Goal: Information Seeking & Learning: Learn about a topic

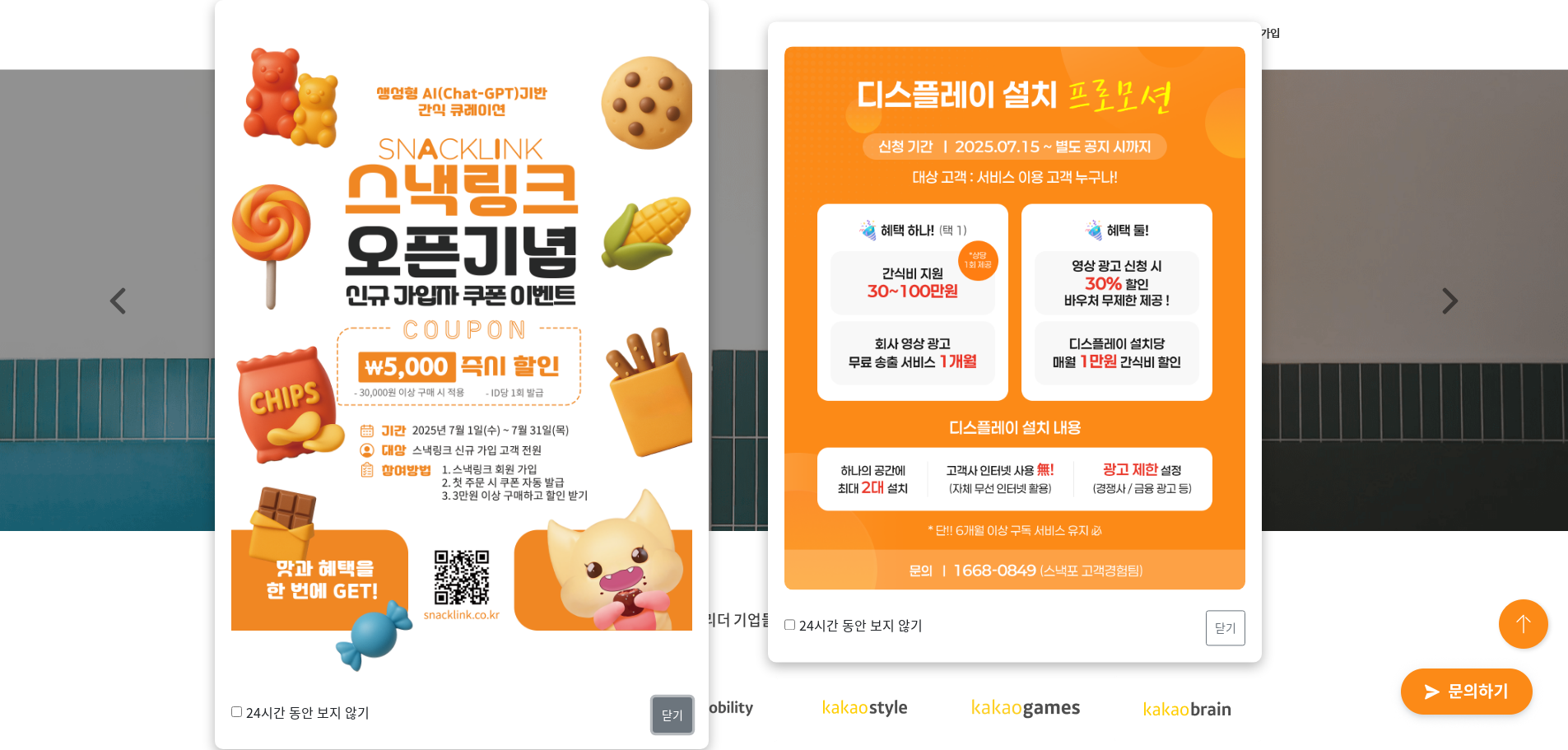
click at [669, 714] on button "닫기" at bounding box center [672, 715] width 40 height 36
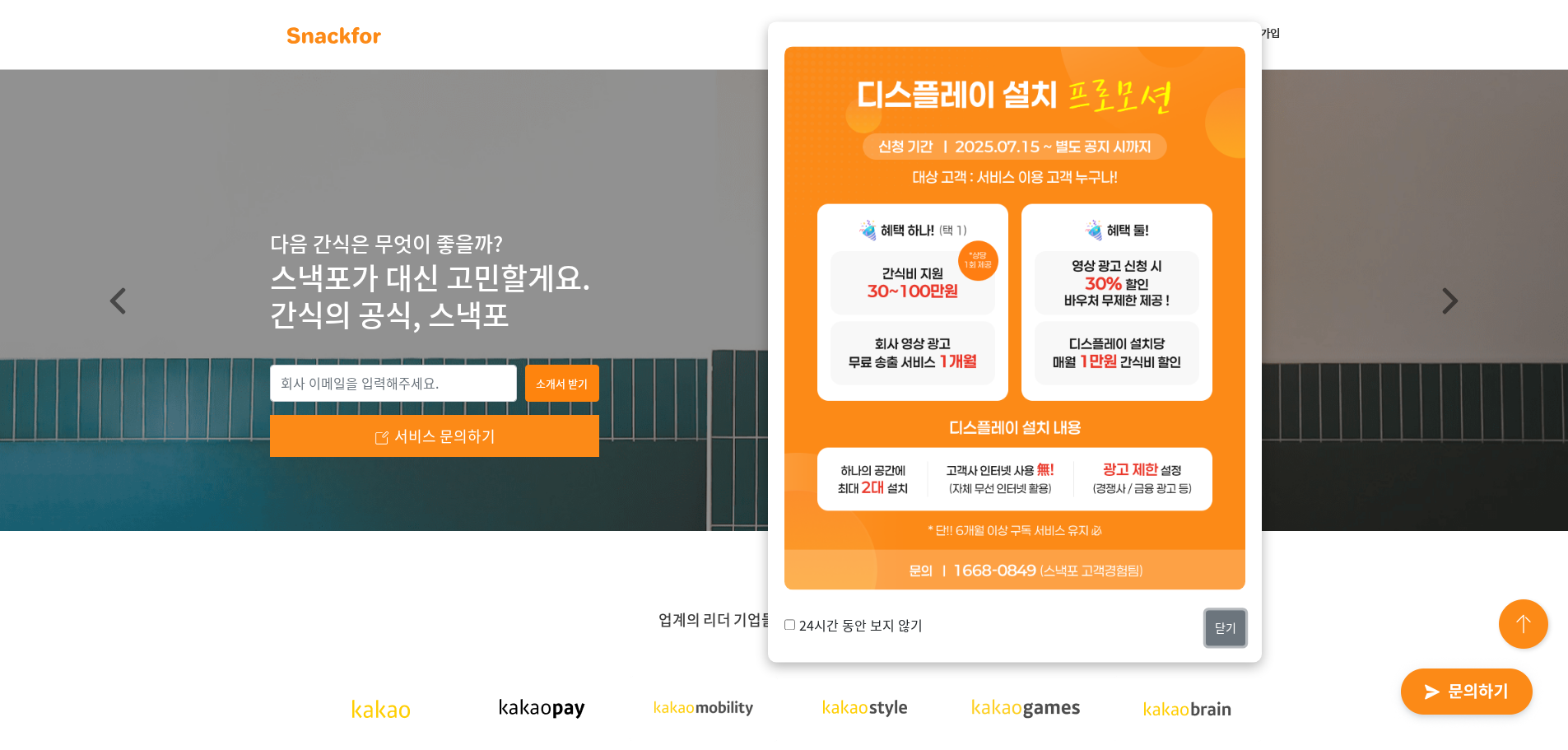
click at [1216, 626] on button "닫기" at bounding box center [1226, 628] width 40 height 36
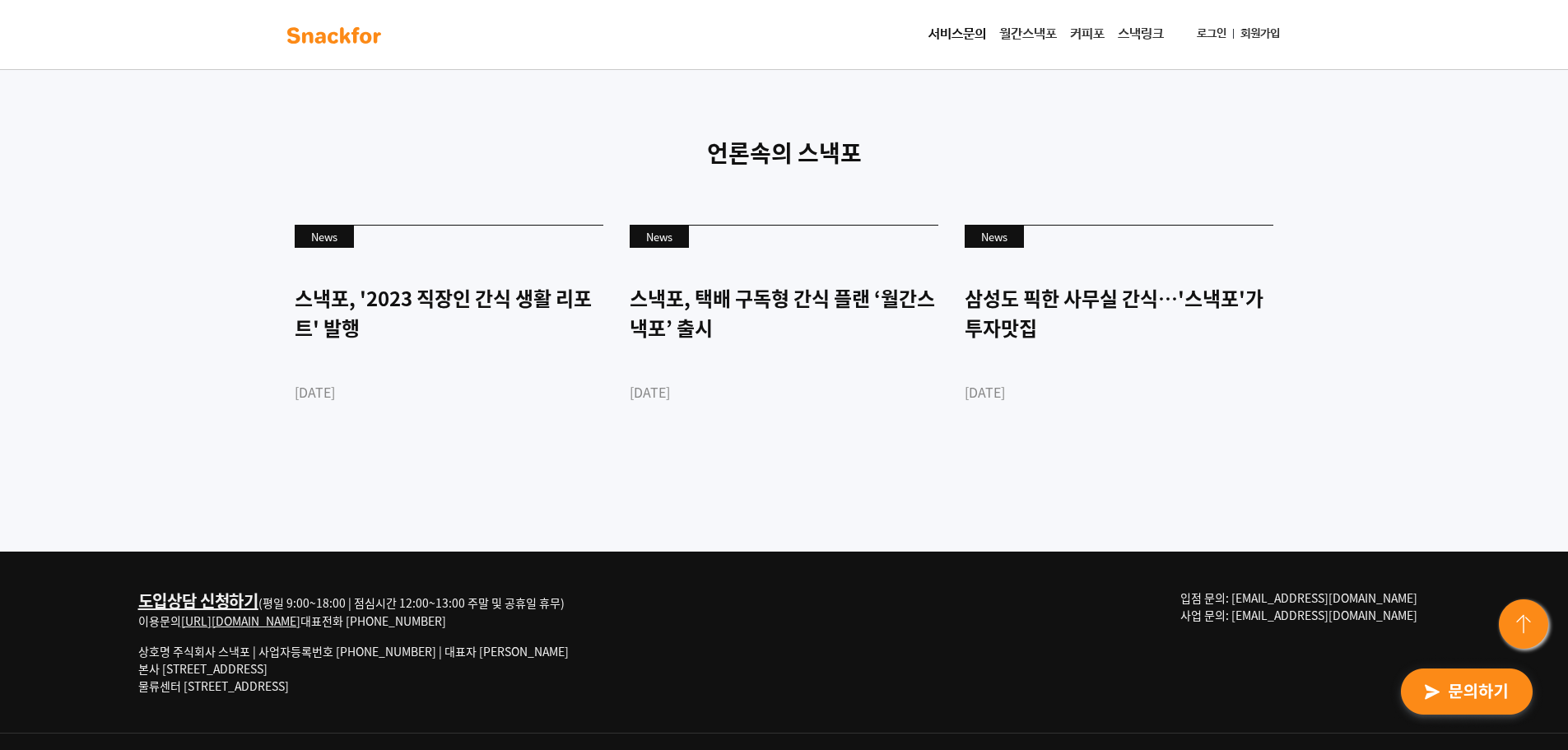
scroll to position [4497, 0]
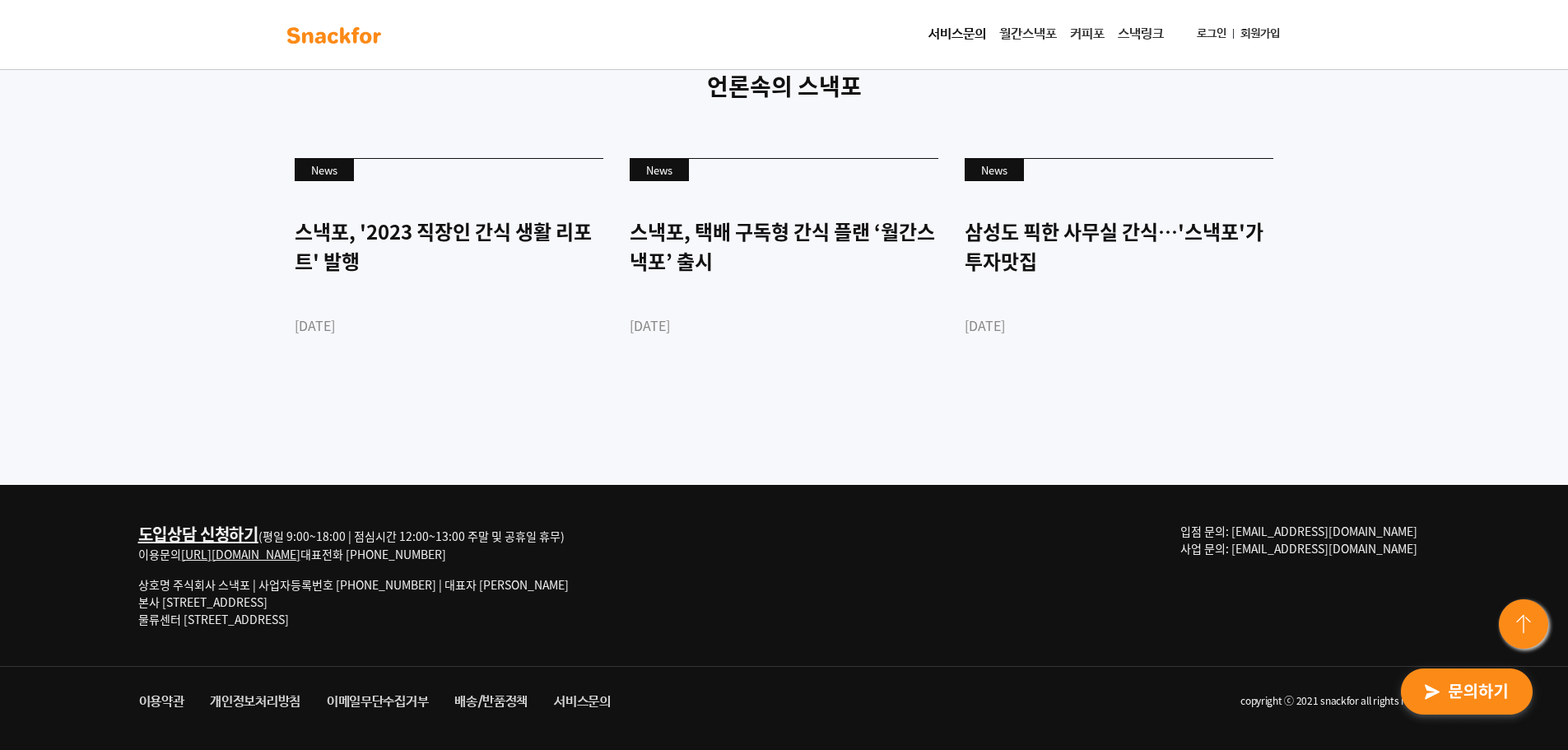
click at [927, 30] on link "서비스문의" at bounding box center [957, 34] width 71 height 33
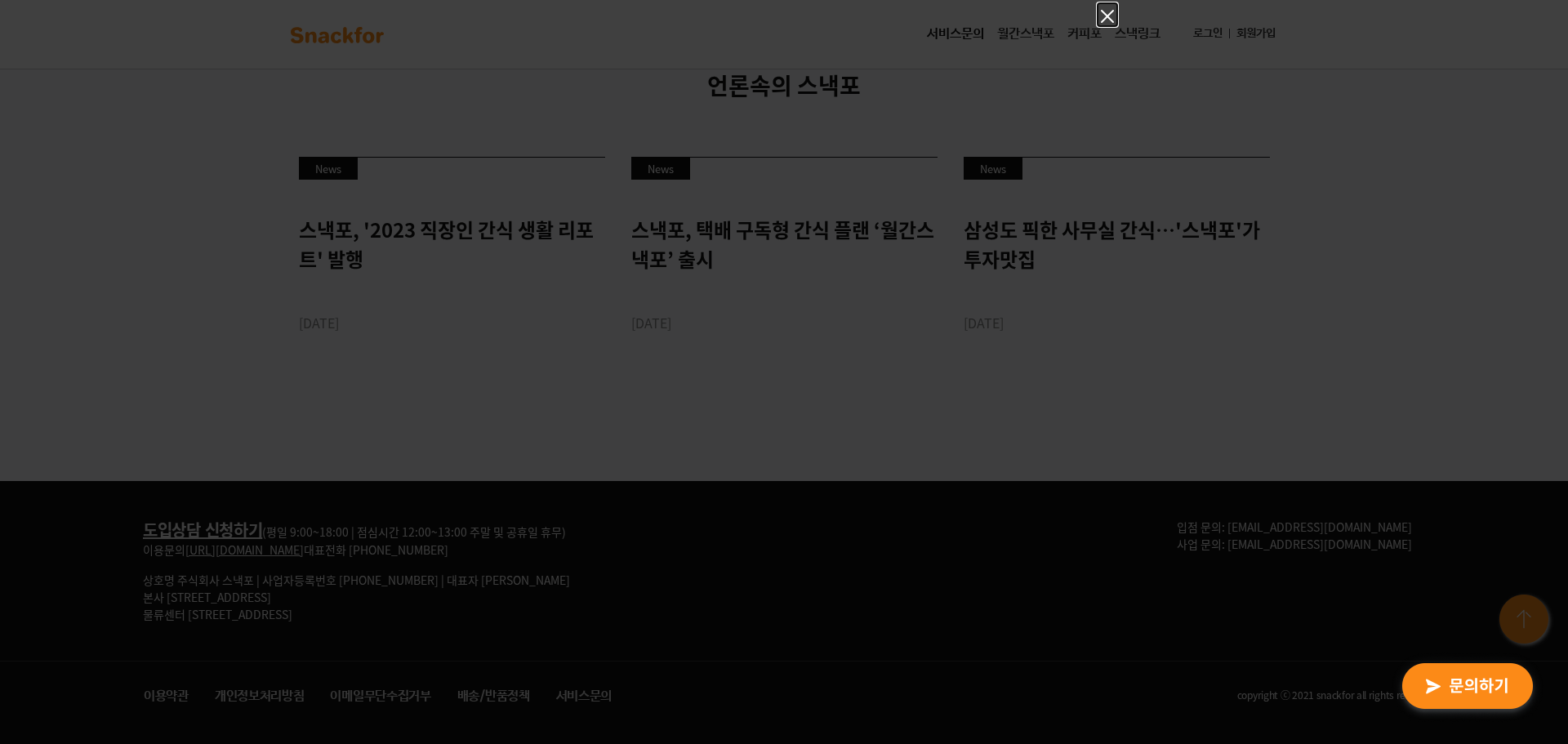
click at [1109, 21] on icon "Close" at bounding box center [1108, 17] width 20 height 20
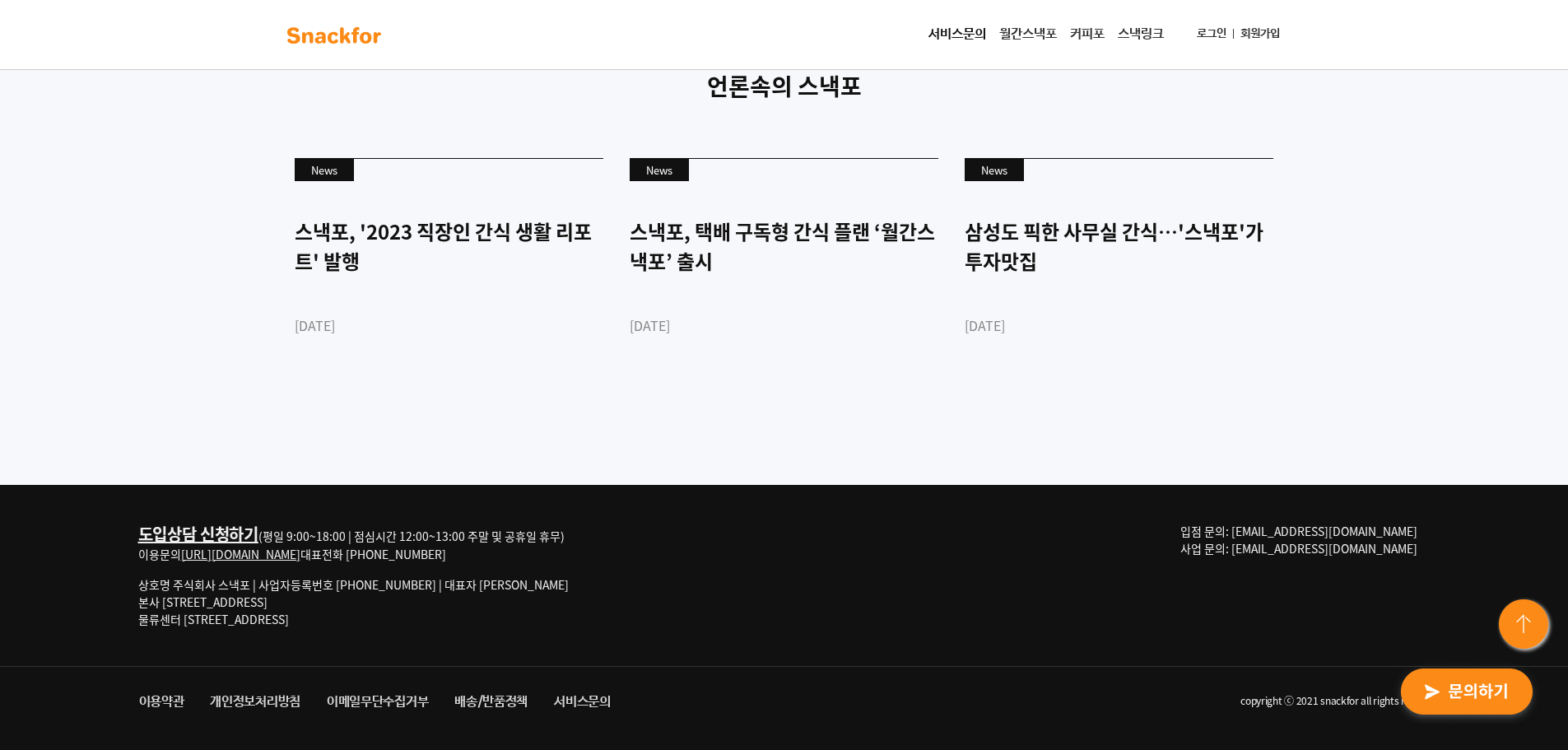
click at [1026, 36] on link "월간스낵포" at bounding box center [1027, 34] width 71 height 33
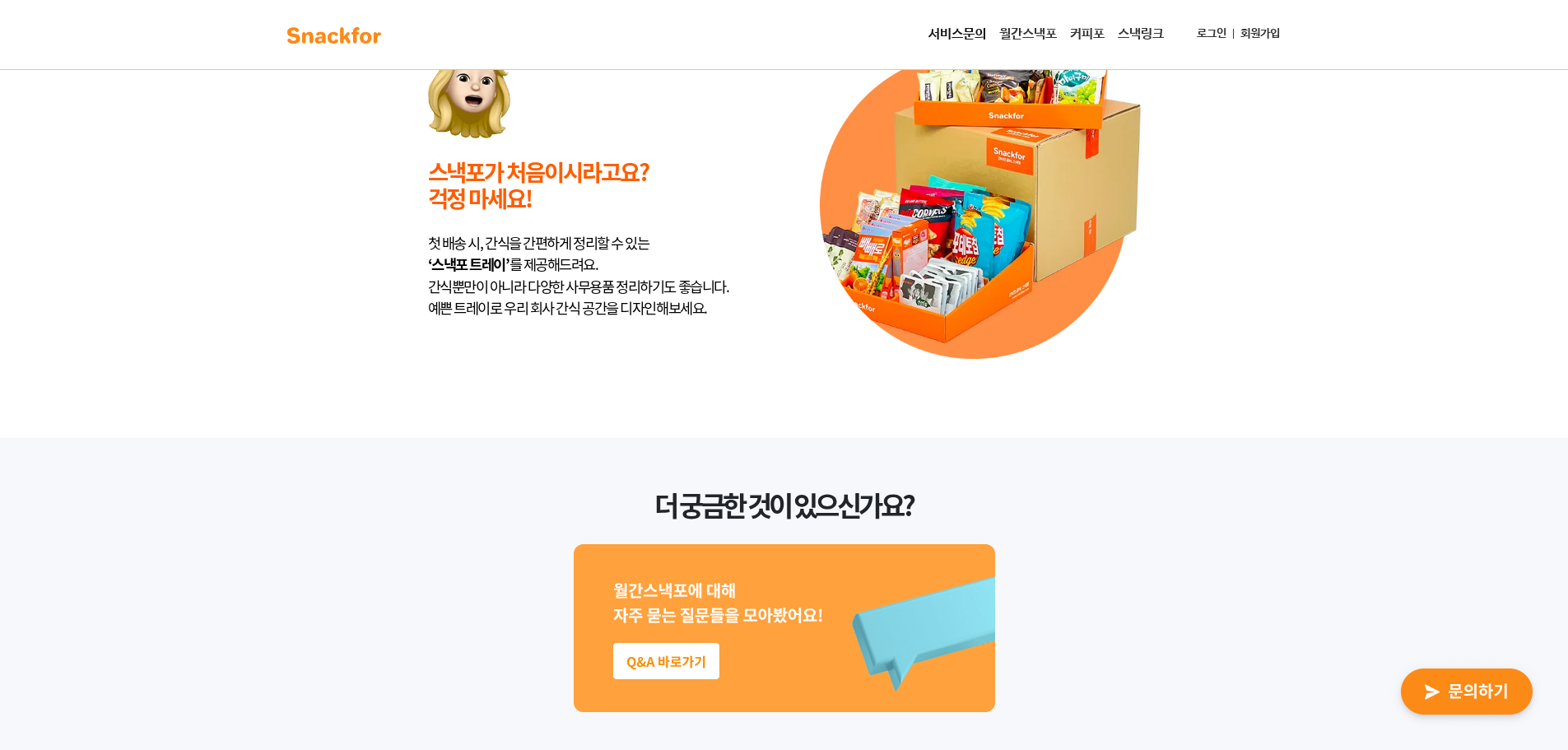
scroll to position [3728, 0]
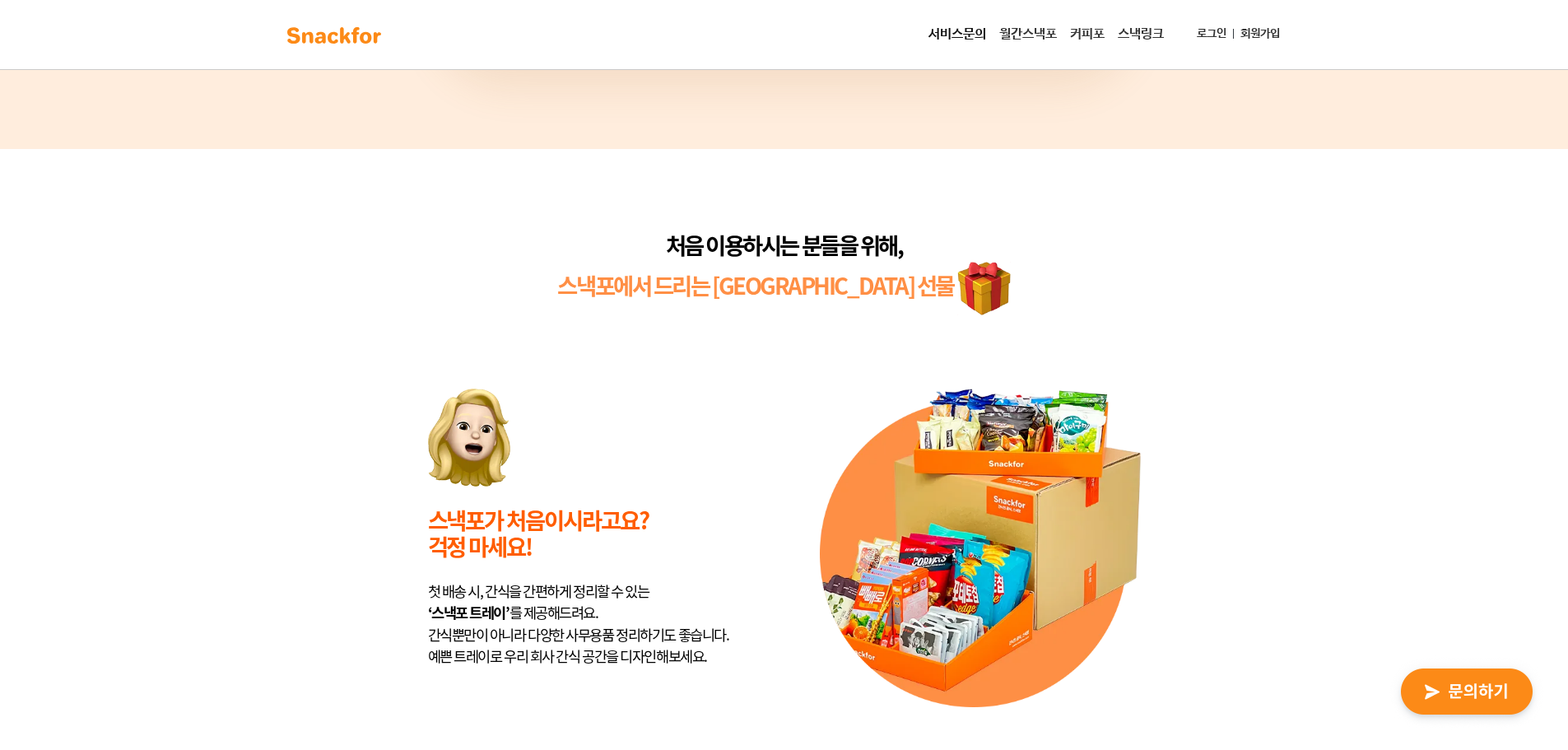
click at [1448, 366] on div "처음 이용하시는 분들을 위해, 스낵포에서 드리는 센스 만점 선물 스낵포가 처음이시라고요? 걱정 마세요! 첫 배송 시, 간식을 간편하게 정리할 …" at bounding box center [784, 468] width 1568 height 638
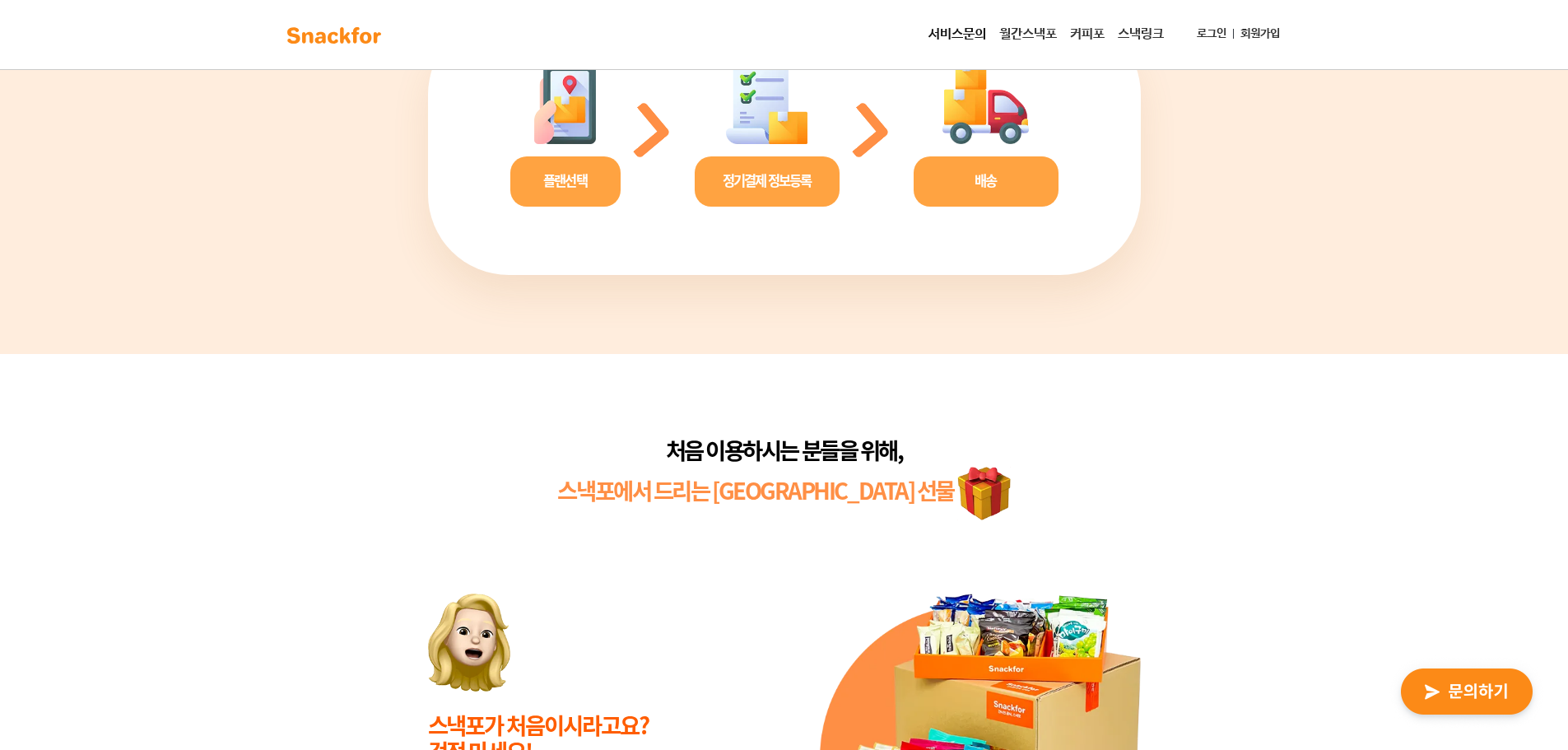
scroll to position [3234, 0]
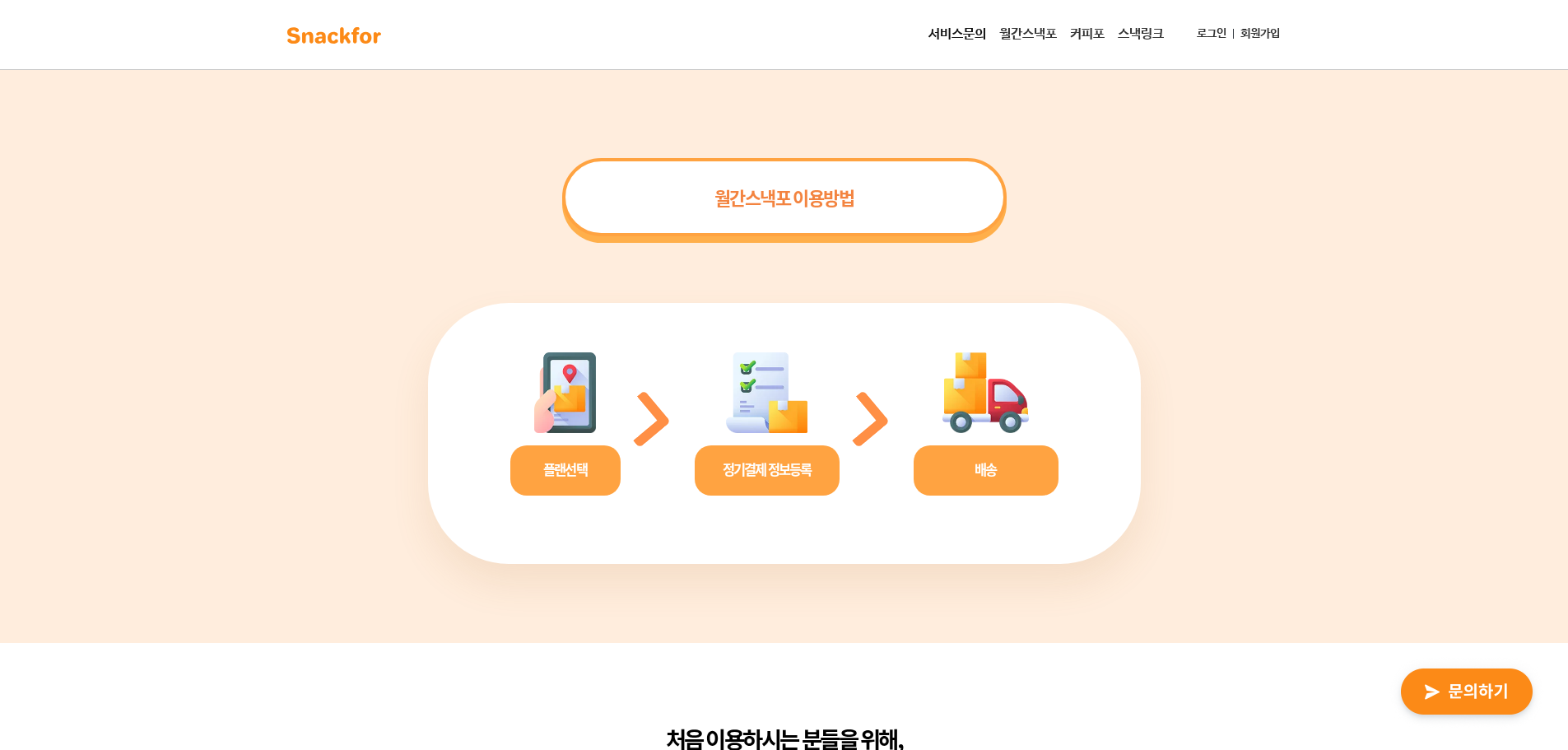
click at [1122, 29] on link "스낵링크" at bounding box center [1141, 34] width 60 height 33
click at [1089, 34] on link "커피포" at bounding box center [1087, 34] width 48 height 33
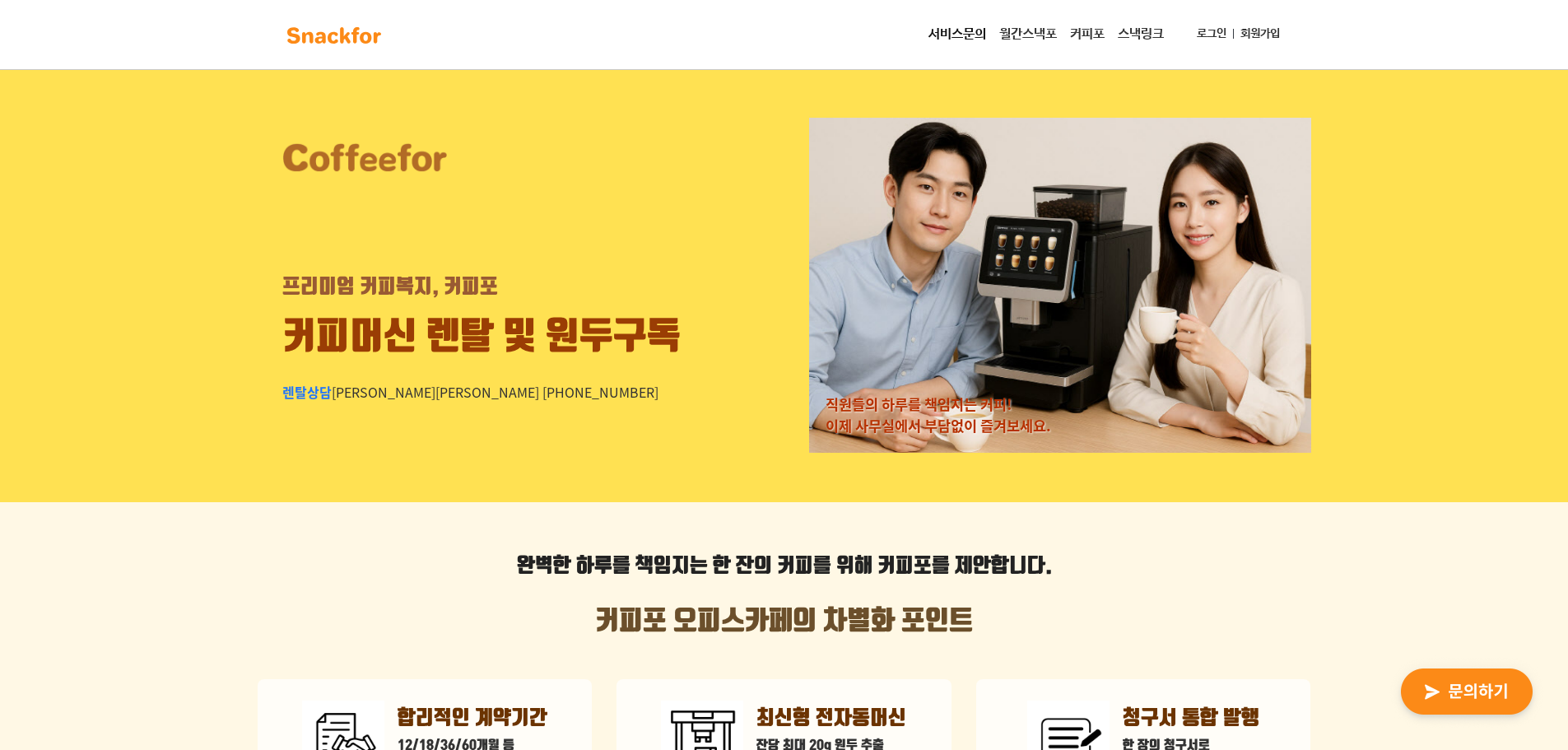
click at [1030, 30] on link "월간스낵포" at bounding box center [1027, 34] width 71 height 33
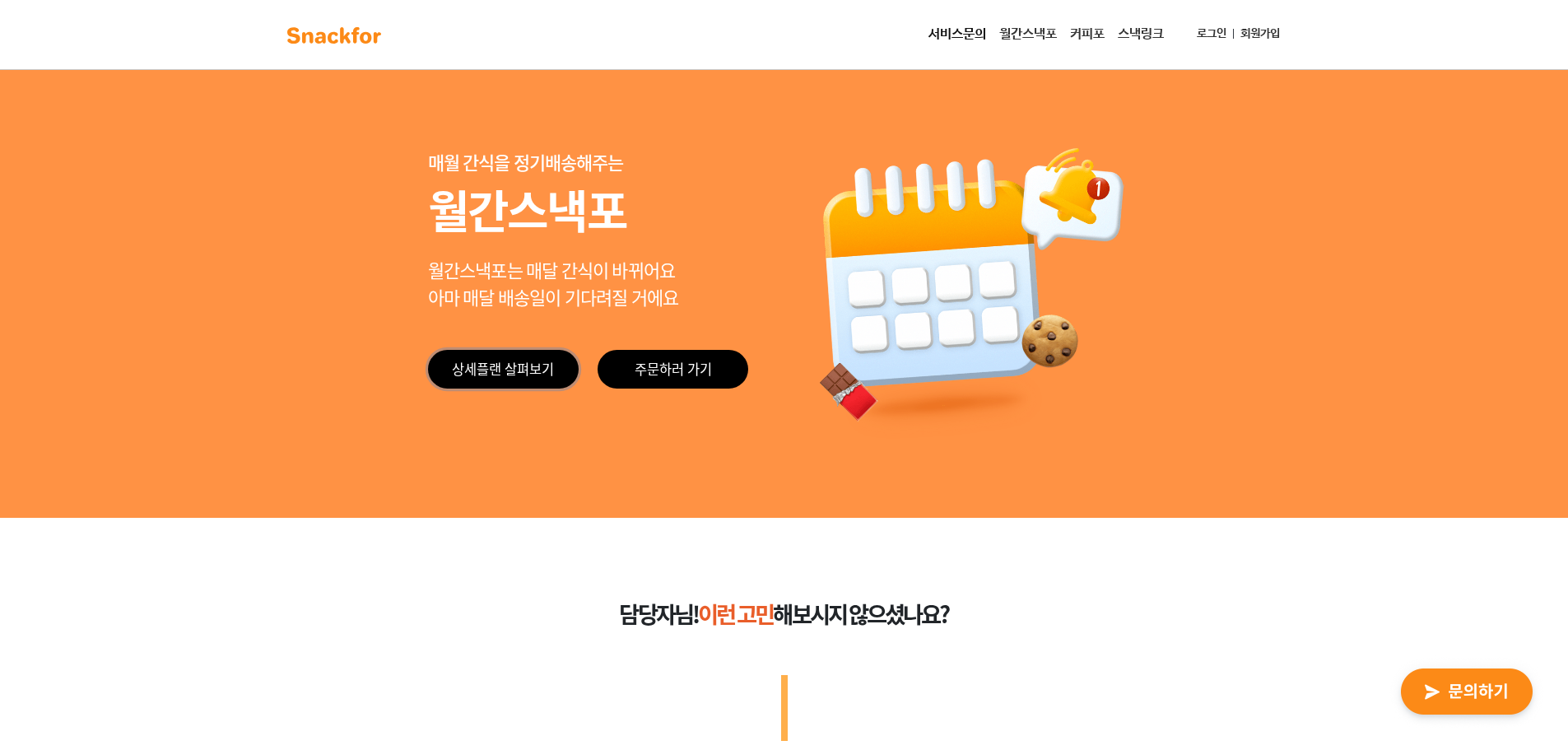
click at [553, 374] on link "상세플랜 살펴보기" at bounding box center [503, 369] width 150 height 39
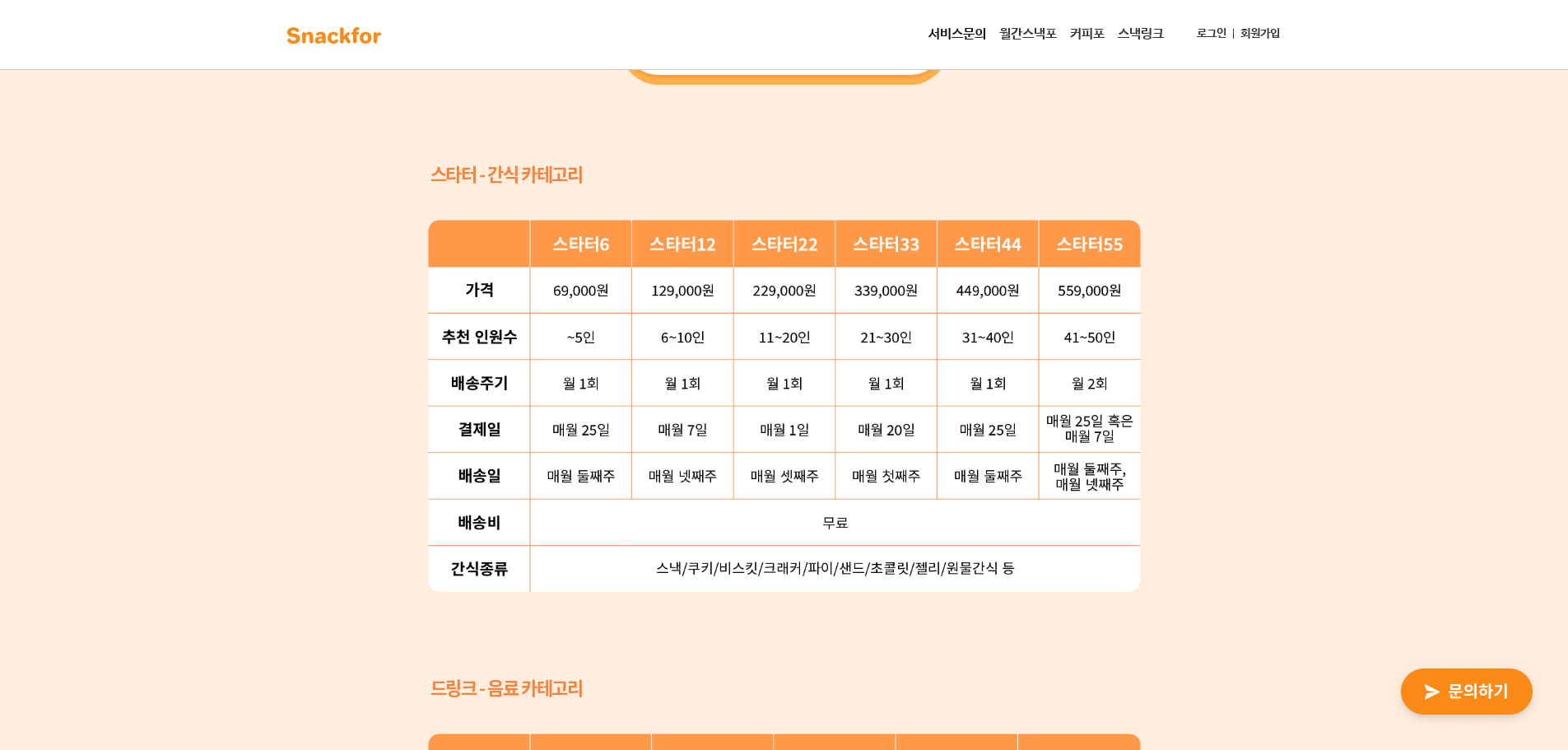
click at [884, 249] on img at bounding box center [784, 406] width 713 height 373
click at [932, 35] on link "서비스문의" at bounding box center [957, 34] width 71 height 33
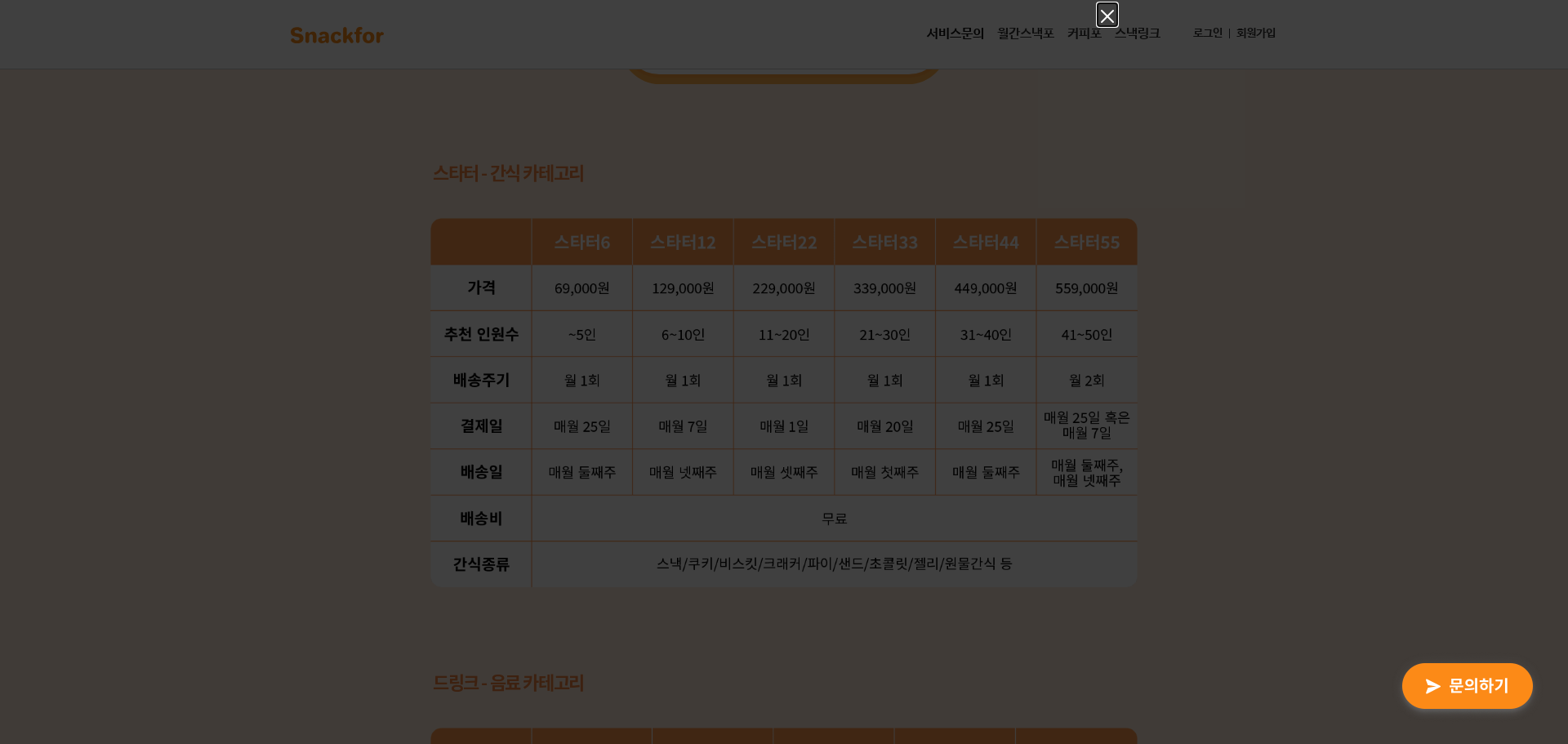
click at [1102, 10] on icon "Close" at bounding box center [1108, 17] width 20 height 20
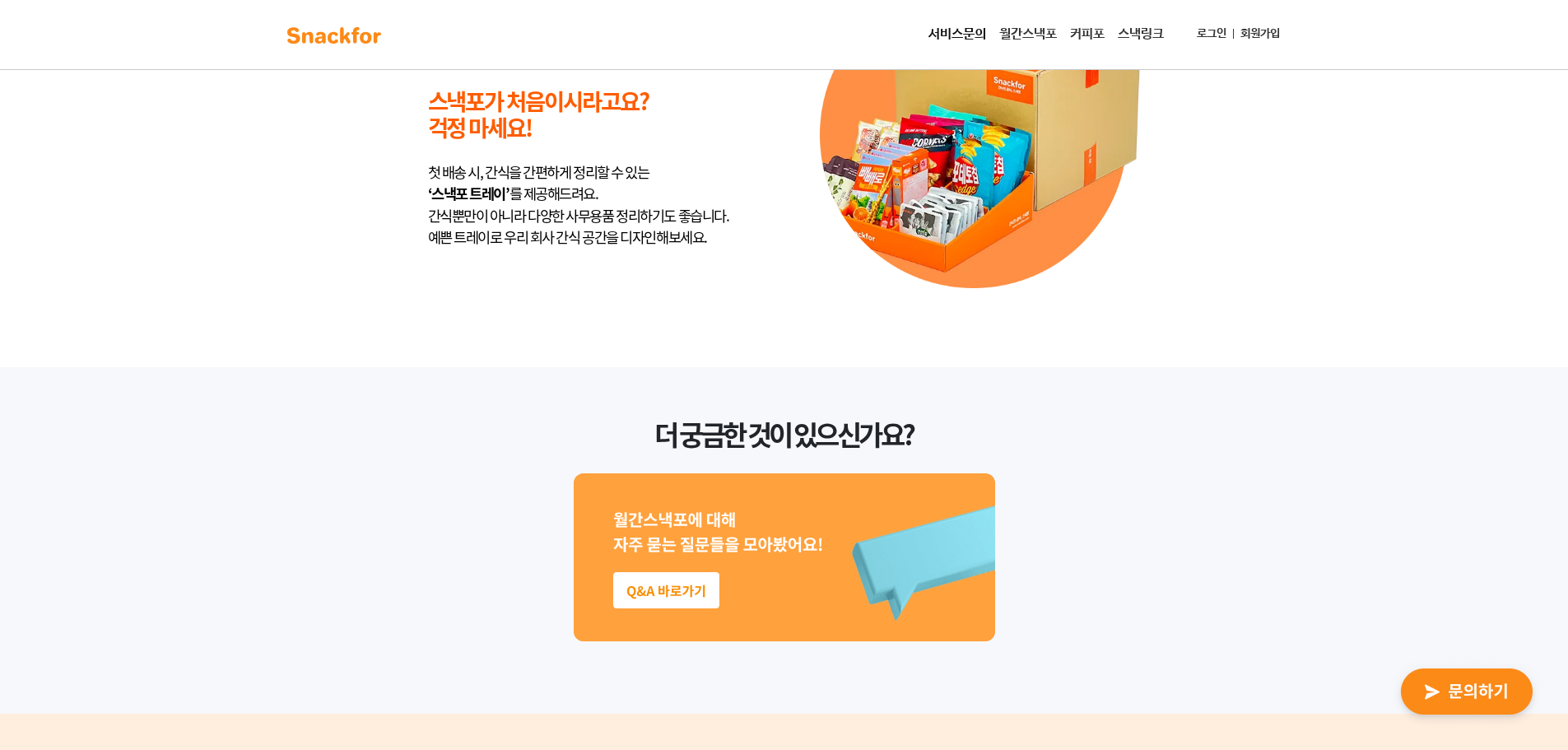
scroll to position [4304, 0]
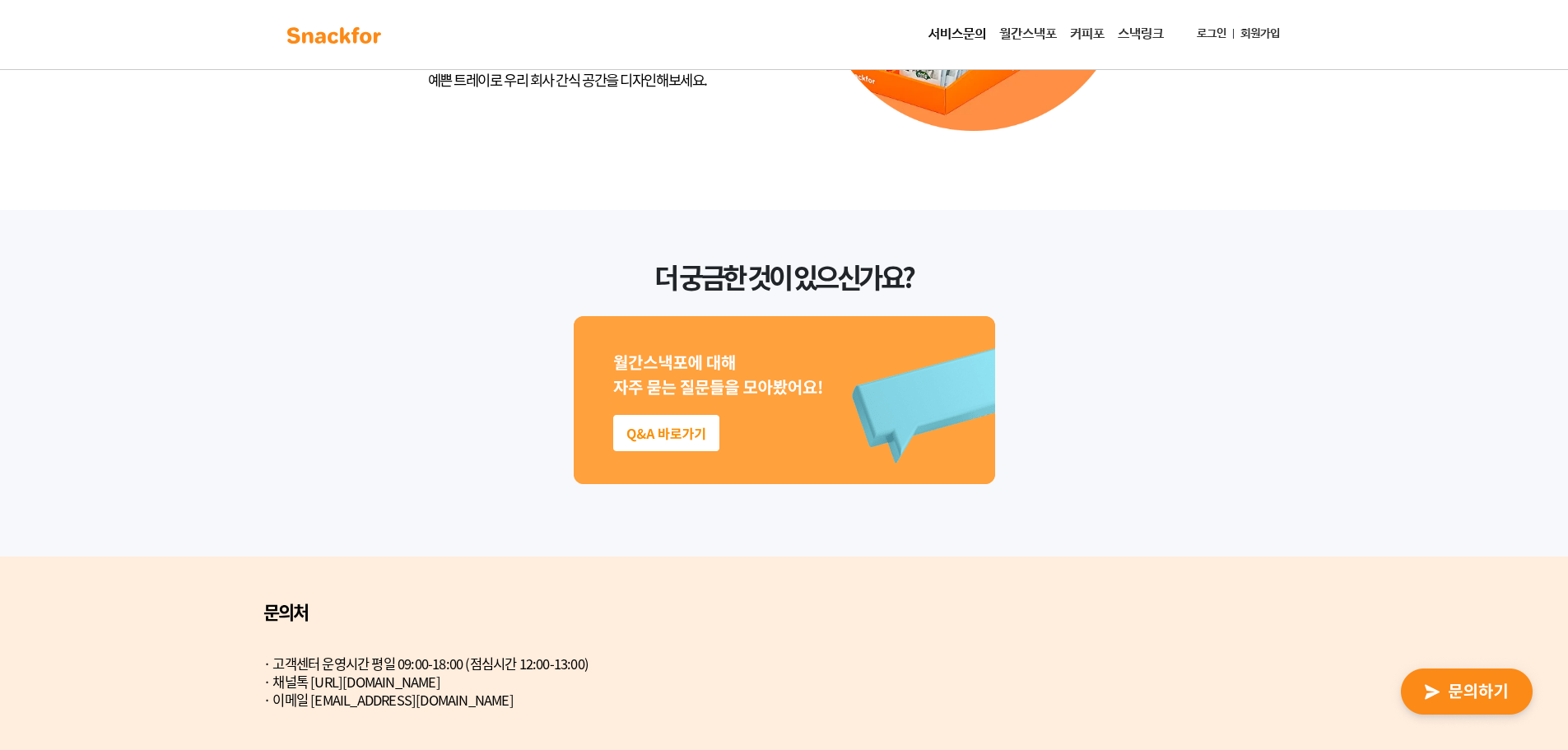
click at [1230, 340] on div "더 궁금한 것이 있으신가요?" at bounding box center [784, 374] width 1495 height 292
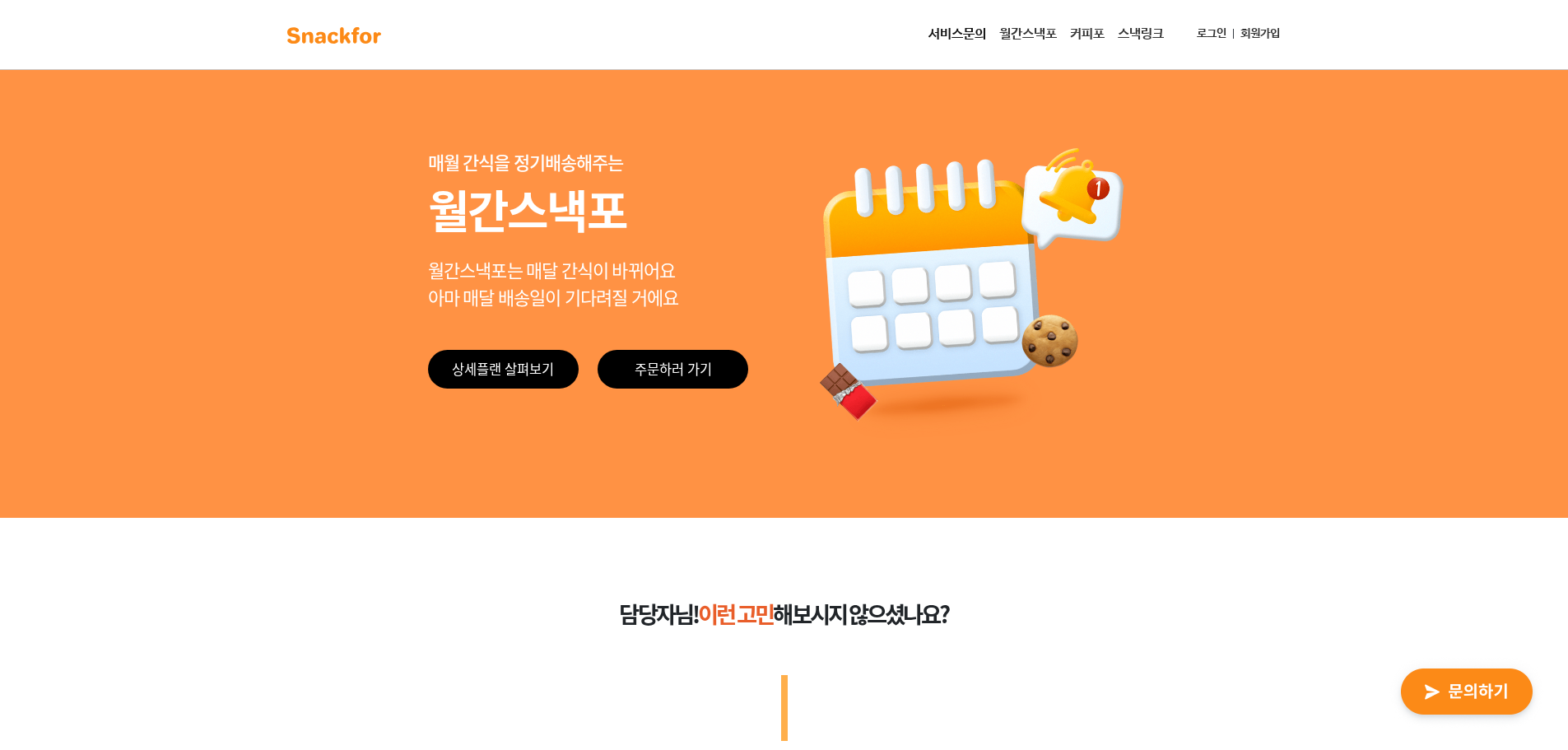
click at [330, 29] on img at bounding box center [335, 35] width 104 height 26
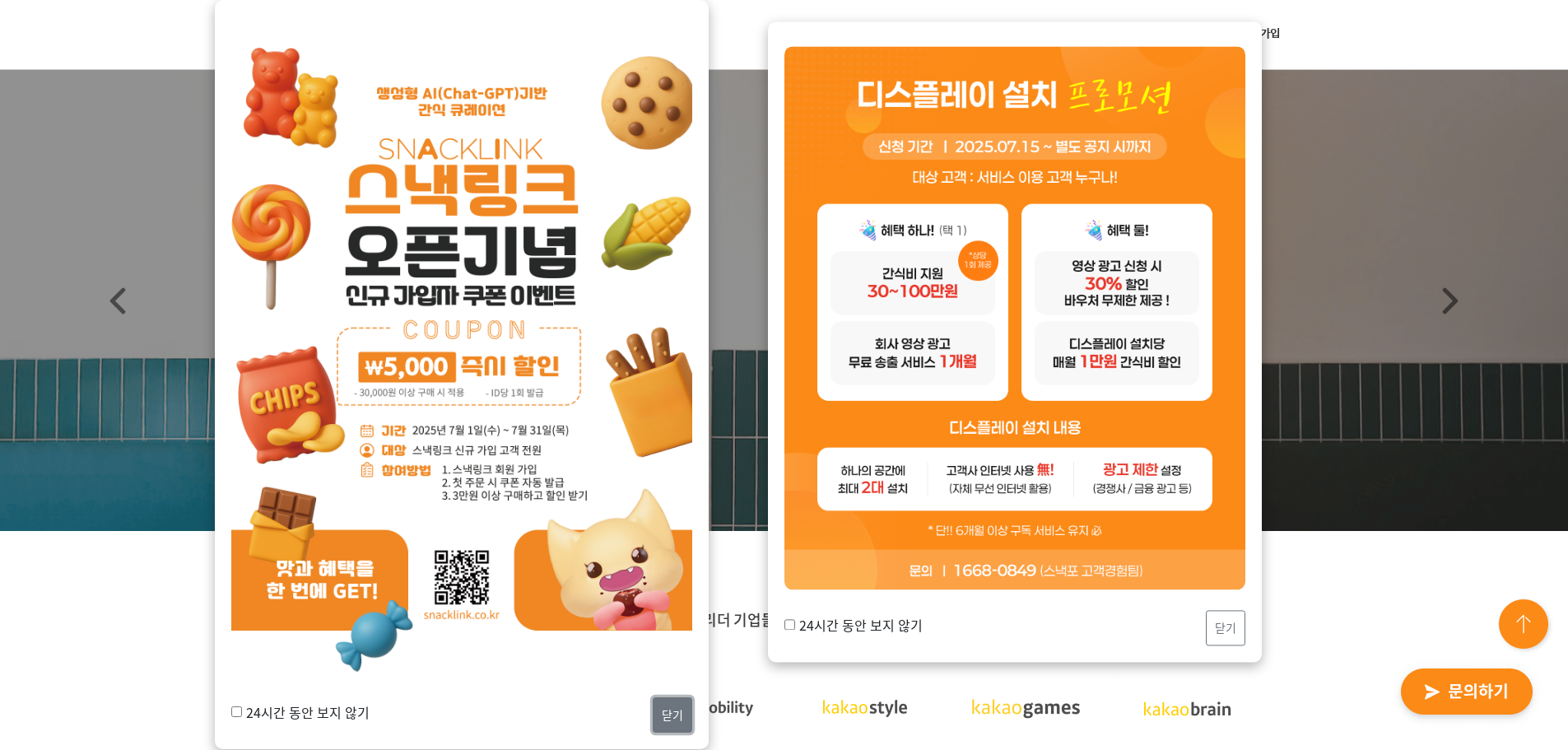
click at [689, 724] on button "닫기" at bounding box center [672, 715] width 40 height 36
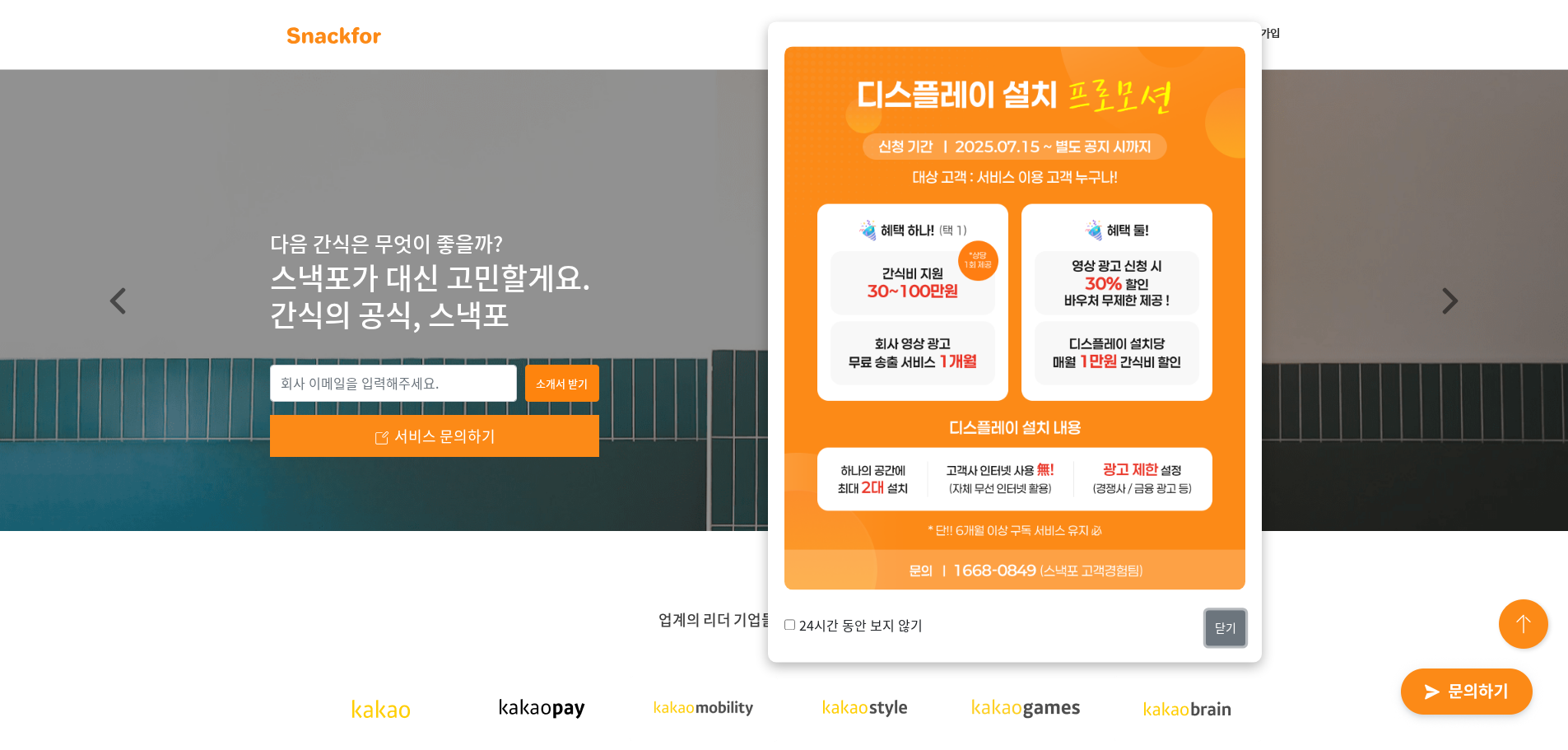
click at [1222, 634] on button "닫기" at bounding box center [1226, 628] width 40 height 36
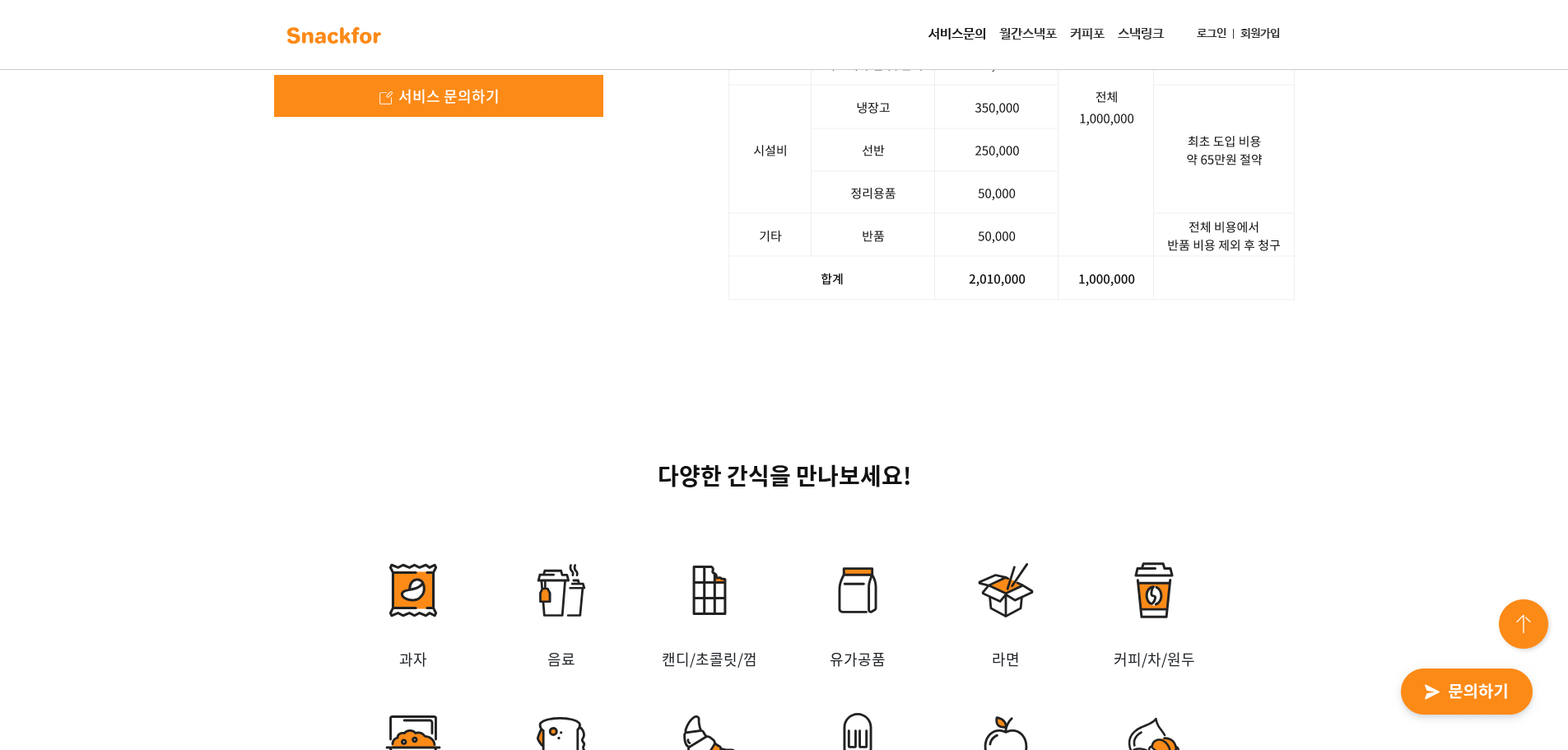
scroll to position [2717, 0]
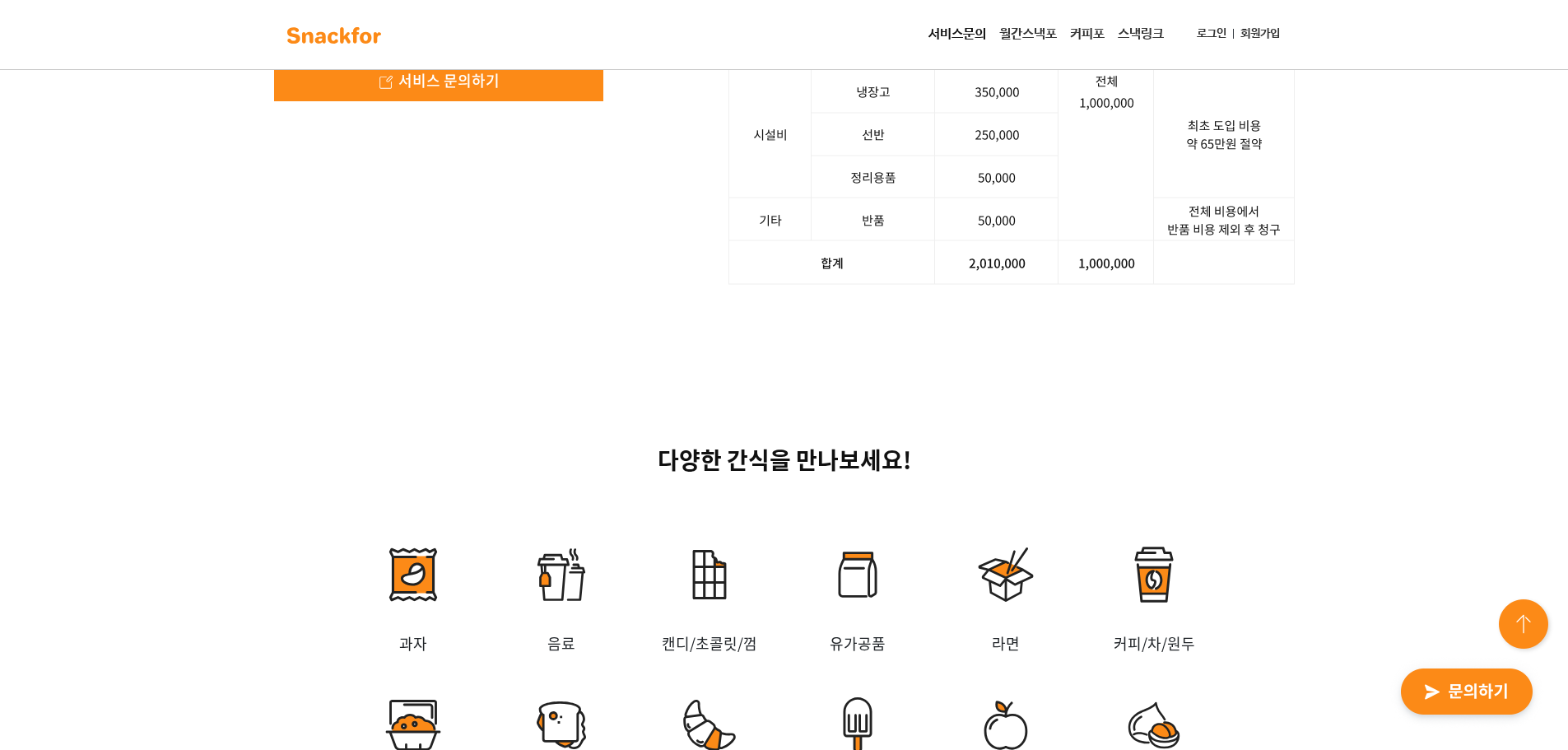
click at [956, 609] on div "다양한 간식을 만나보세요! 과자 음료 캔디/초콜릿/껌 유가공품 [GEOGRAPHIC_DATA] 커피/차/원두 즉석식품 신선식품 빵 [GEOGR…" at bounding box center [784, 673] width 1568 height 621
